Goal: Use online tool/utility: Utilize a website feature to perform a specific function

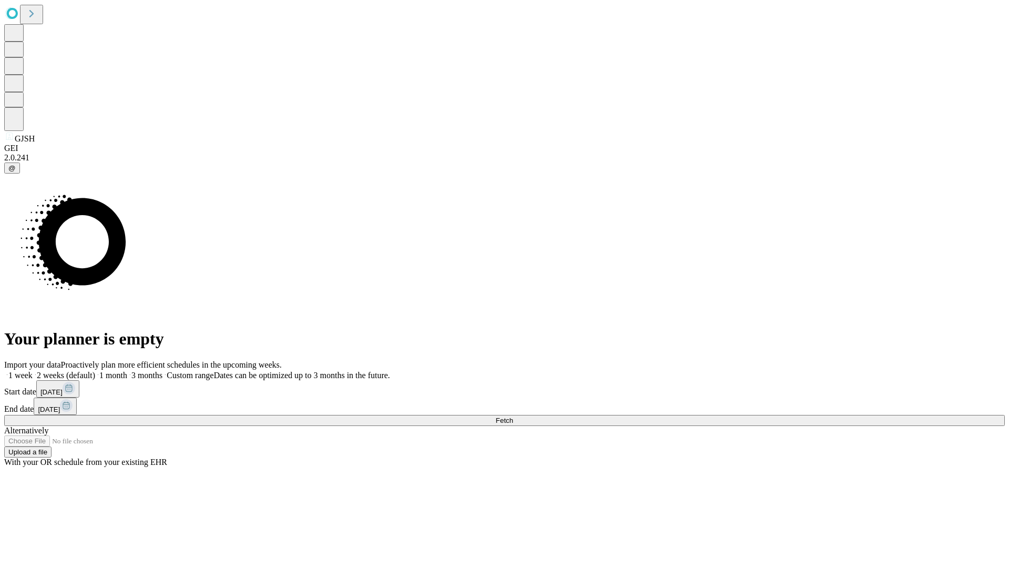
click at [513, 416] on span "Fetch" at bounding box center [504, 420] width 17 height 8
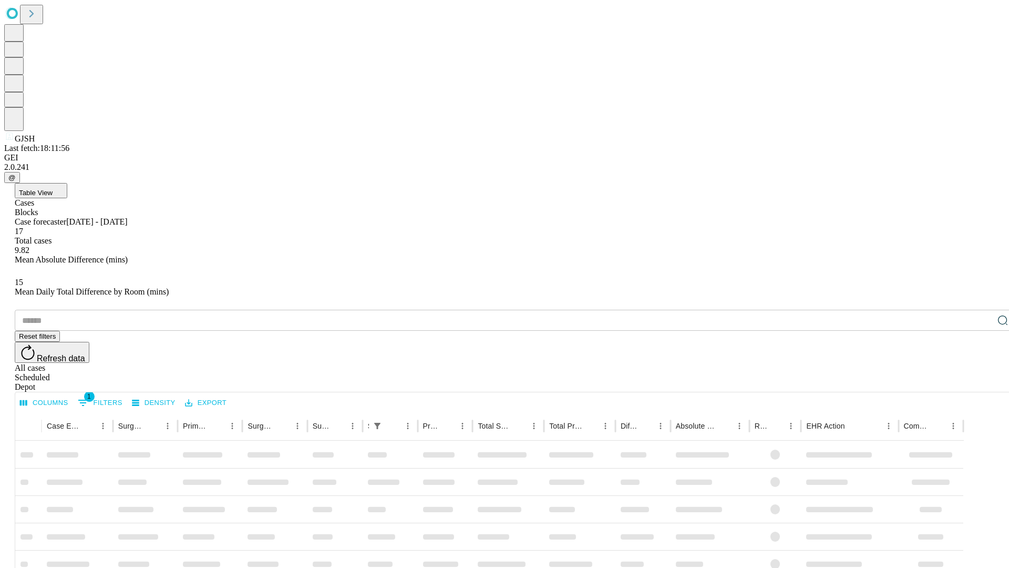
click at [53, 189] on span "Table View" at bounding box center [36, 193] width 34 height 8
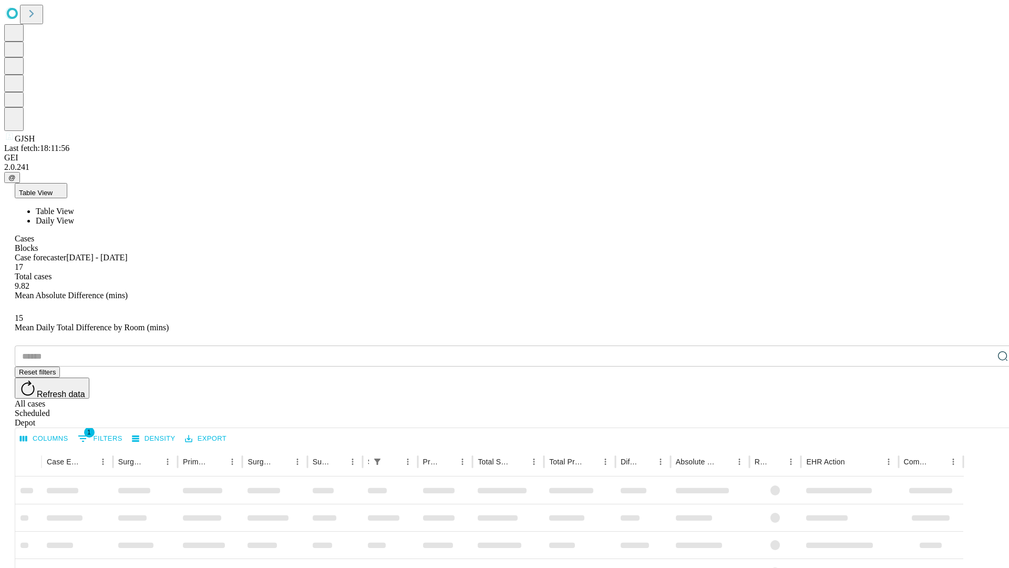
click at [74, 216] on span "Daily View" at bounding box center [55, 220] width 38 height 9
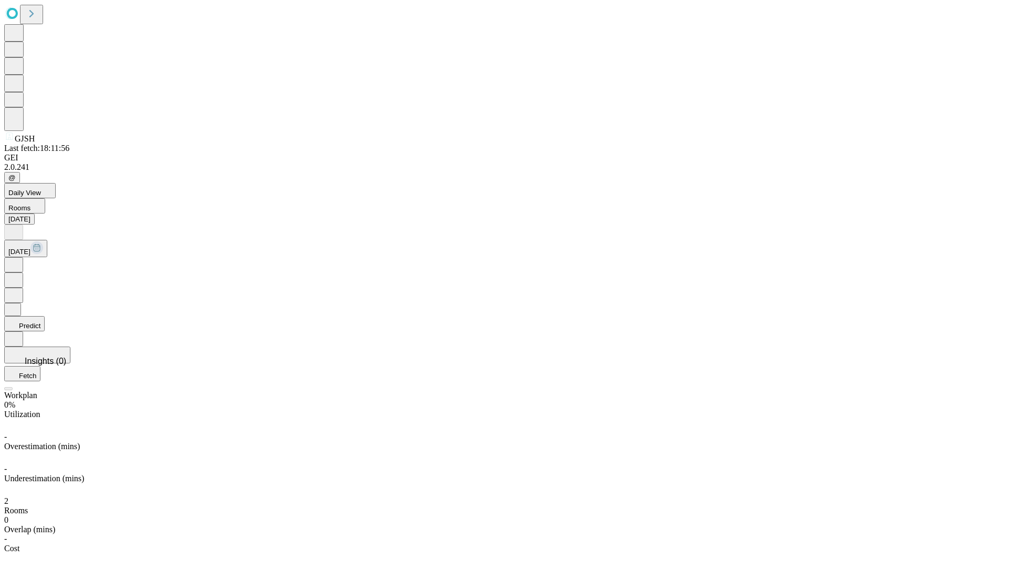
click at [45, 316] on button "Predict" at bounding box center [24, 323] width 40 height 15
